Goal: Information Seeking & Learning: Find specific fact

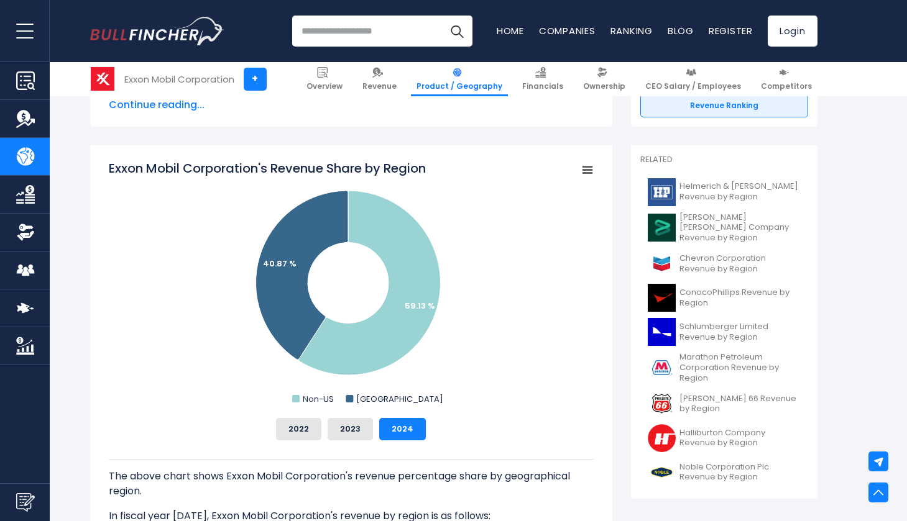
scroll to position [275, 0]
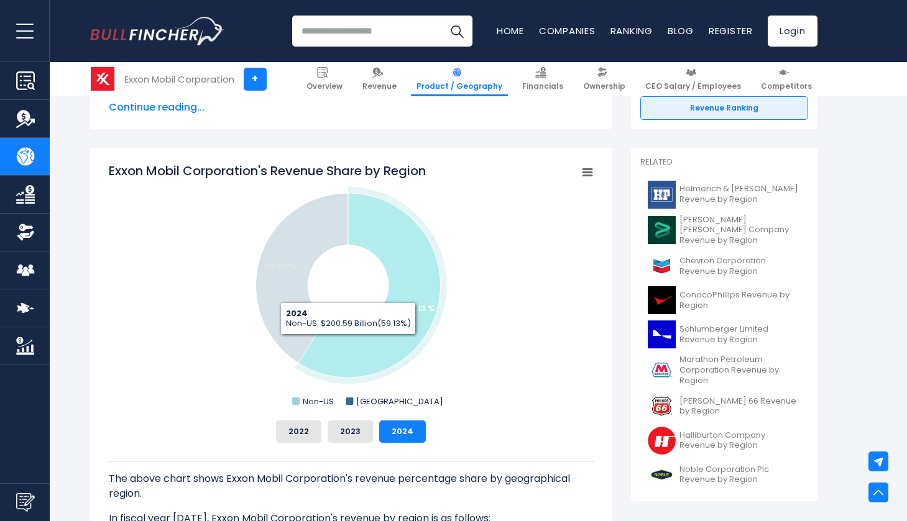
click at [347, 344] on icon "Exxon Mobil Corporation's Revenue Share by Region" at bounding box center [369, 285] width 142 height 185
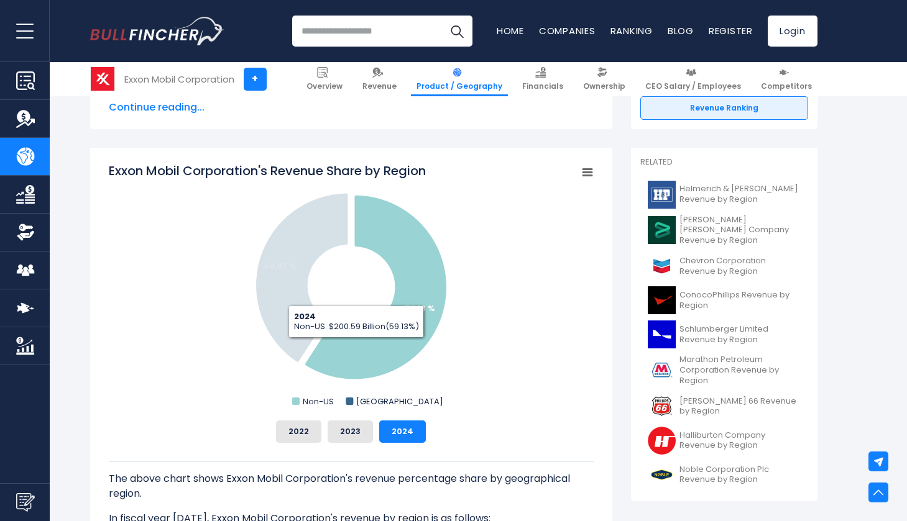
click at [356, 347] on icon "Exxon Mobil Corporation's Revenue Share by Region" at bounding box center [376, 287] width 142 height 185
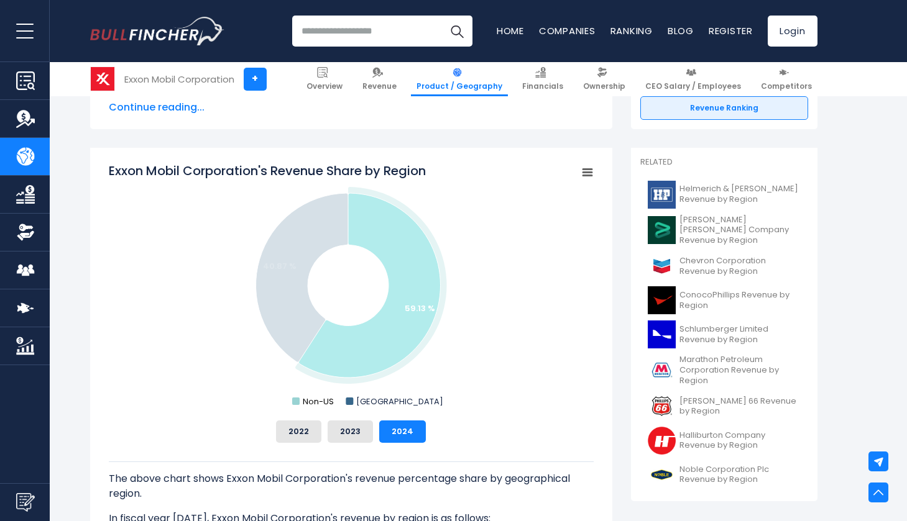
click at [293, 400] on rect "Exxon Mobil Corporation's Revenue Share by Region" at bounding box center [295, 401] width 7 height 7
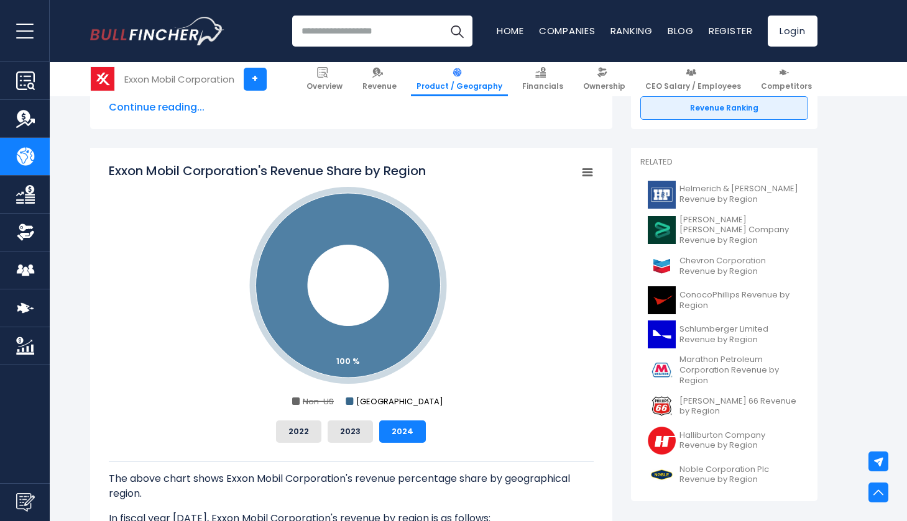
click at [347, 402] on rect "Exxon Mobil Corporation's Revenue Share by Region" at bounding box center [349, 401] width 7 height 7
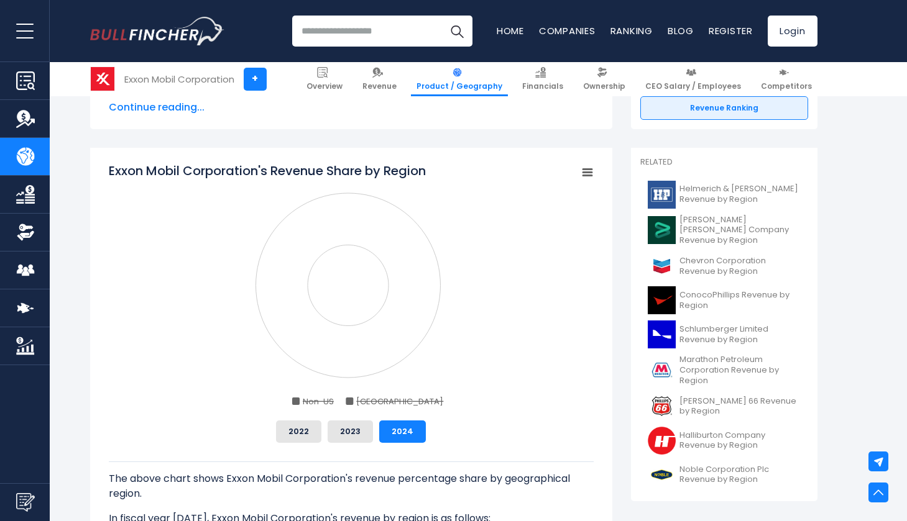
click at [347, 402] on rect "Exxon Mobil Corporation's Revenue Share by Region" at bounding box center [349, 401] width 7 height 7
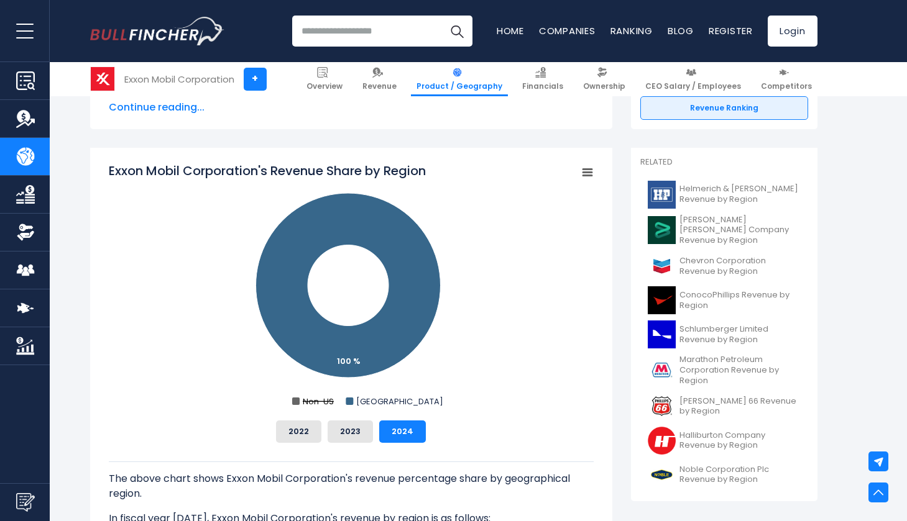
click at [296, 402] on rect "Exxon Mobil Corporation's Revenue Share by Region" at bounding box center [295, 401] width 7 height 7
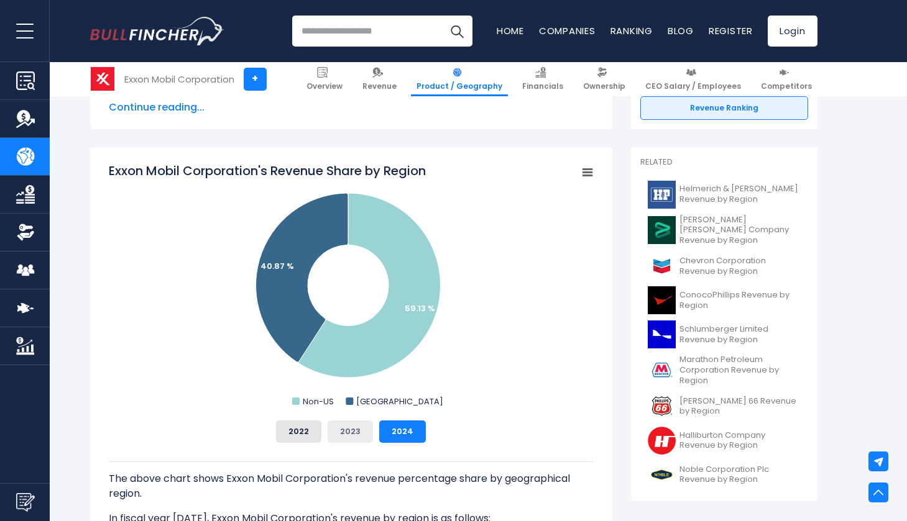
click at [363, 429] on button "2023" at bounding box center [350, 432] width 45 height 22
click at [300, 431] on button "2022" at bounding box center [298, 432] width 45 height 22
click at [357, 435] on button "2023" at bounding box center [350, 432] width 45 height 22
click at [409, 434] on button "2024" at bounding box center [402, 432] width 47 height 22
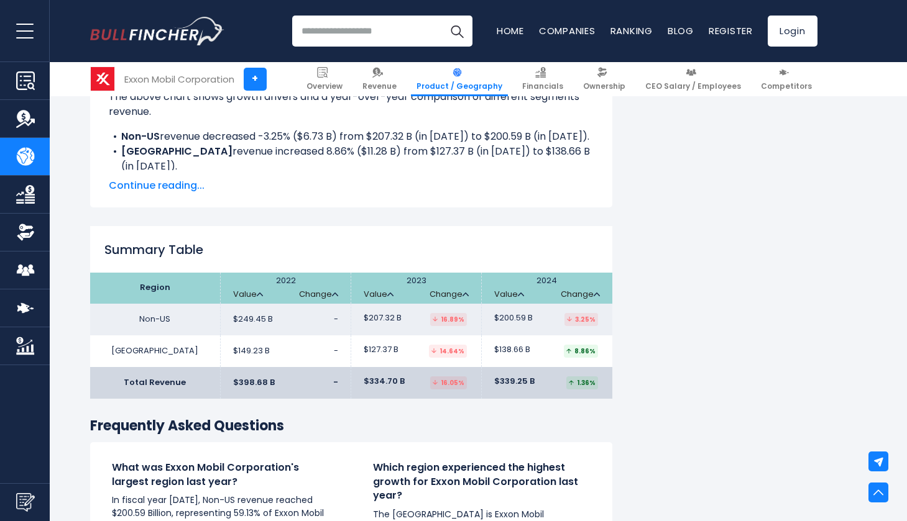
scroll to position [1744, 0]
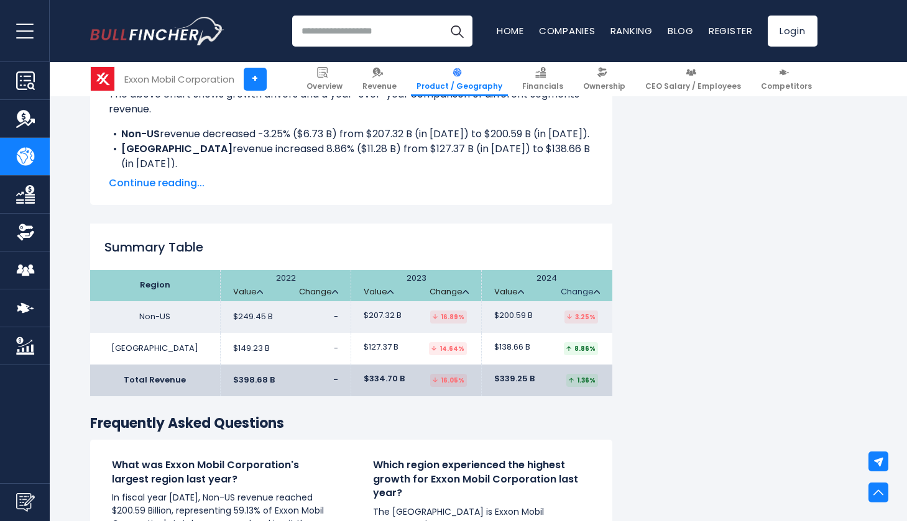
click at [590, 287] on link "Change" at bounding box center [580, 292] width 39 height 11
click at [594, 287] on link "Change" at bounding box center [580, 292] width 39 height 11
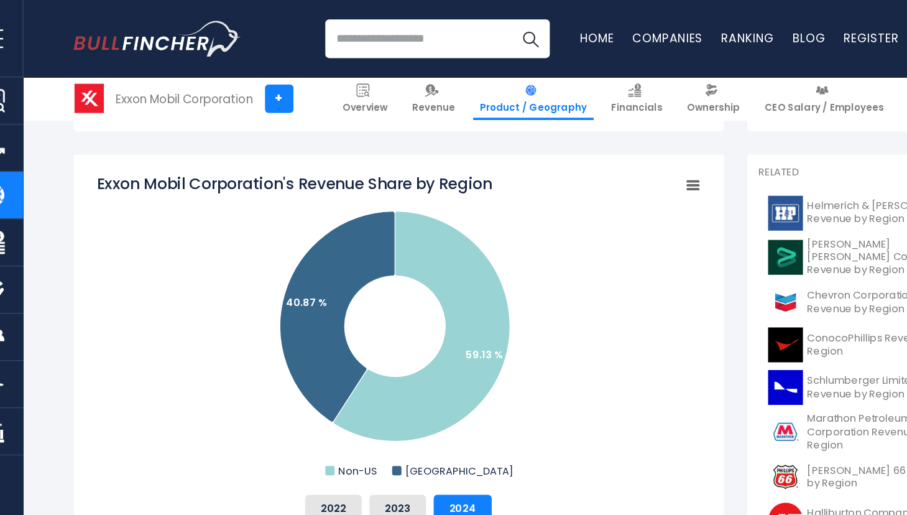
scroll to position [297, 0]
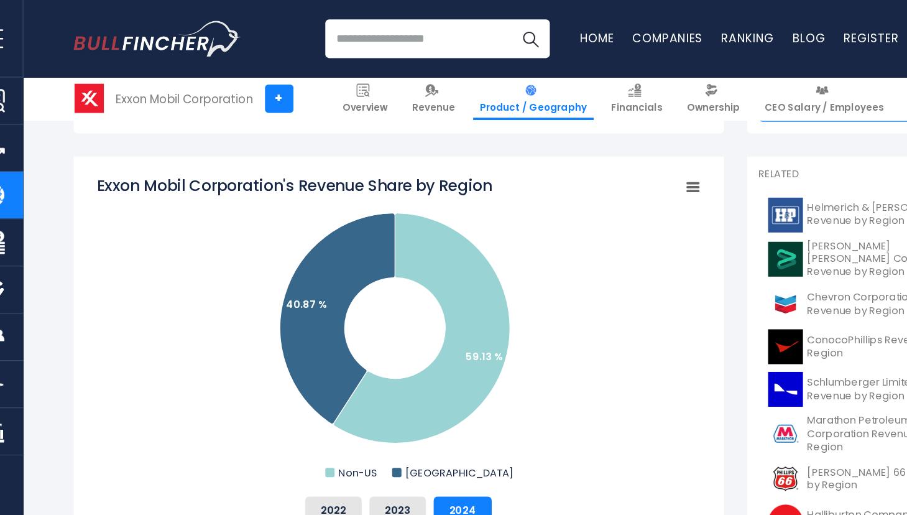
drag, startPoint x: 78, startPoint y: 148, endPoint x: 416, endPoint y: 163, distance: 338.5
click at [416, 163] on icon "Created with Highcharts 12.1.2 Chart context menu Exxon Mobil Corporation's Rev…" at bounding box center [351, 264] width 485 height 249
drag, startPoint x: 78, startPoint y: 147, endPoint x: 342, endPoint y: 148, distance: 263.5
click at [342, 148] on tspan "Exxon Mobil Corporation's Revenue Share by Region" at bounding box center [267, 148] width 317 height 17
click at [398, 158] on rect "Exxon Mobil Corporation's Revenue Share by Region" at bounding box center [351, 264] width 485 height 249
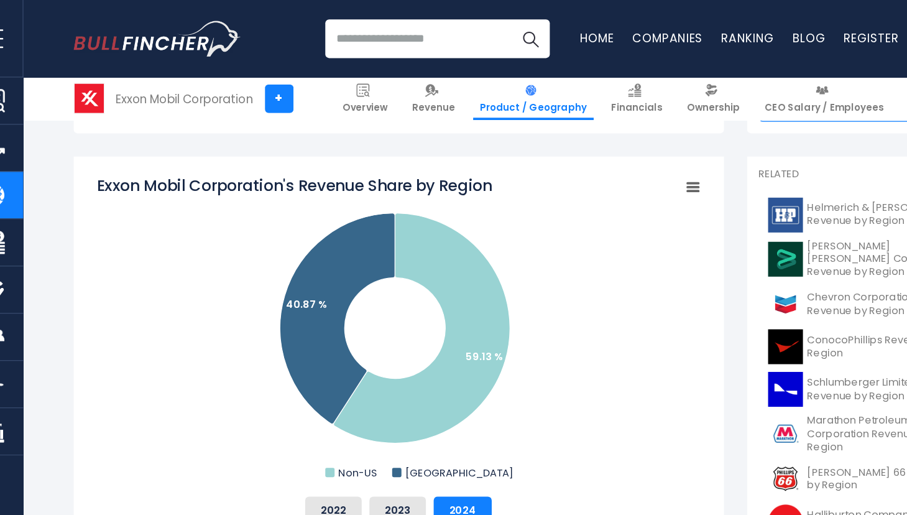
drag, startPoint x: 398, startPoint y: 146, endPoint x: 268, endPoint y: 144, distance: 129.3
click at [268, 144] on tspan "Exxon Mobil Corporation's Revenue Share by Region" at bounding box center [267, 148] width 317 height 17
click at [257, 149] on tspan "Exxon Mobil Corporation's Revenue Share by Region" at bounding box center [267, 148] width 317 height 17
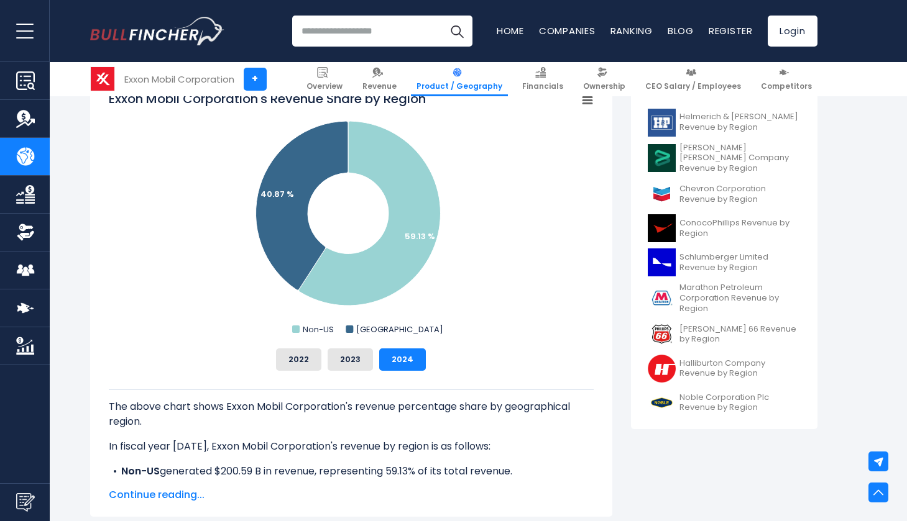
scroll to position [351, 0]
